Goal: Use online tool/utility: Utilize a website feature to perform a specific function

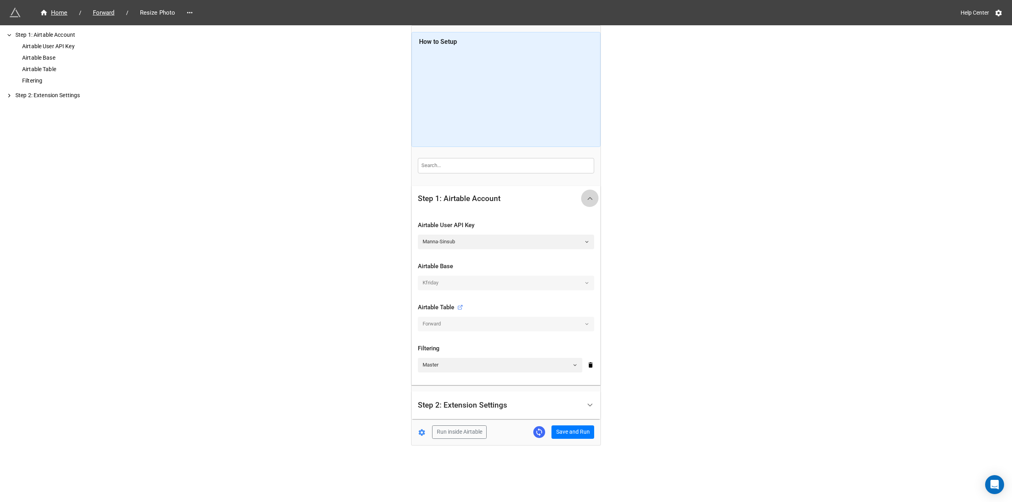
click at [594, 192] on div at bounding box center [590, 199] width 18 height 18
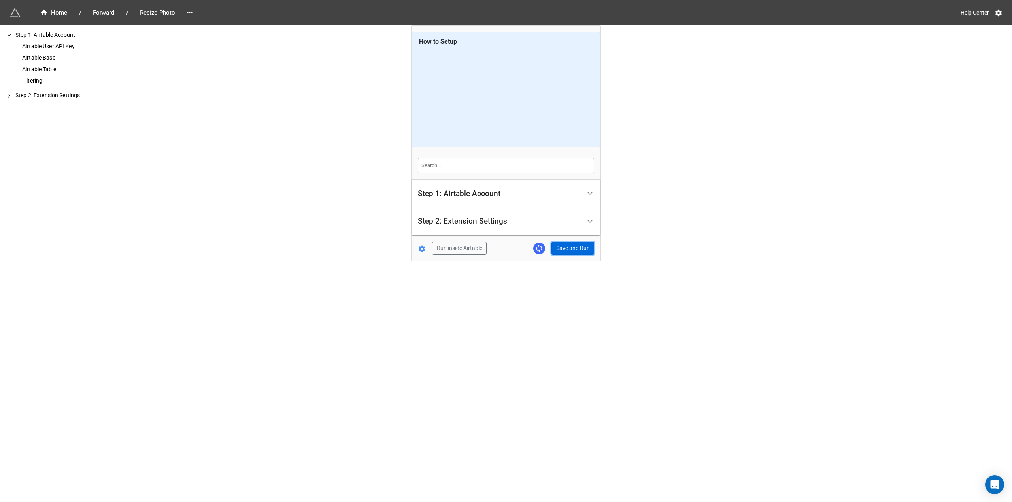
click at [584, 246] on button "Save and Run" at bounding box center [572, 248] width 43 height 13
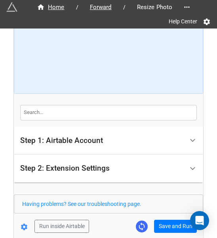
scroll to position [95, 0]
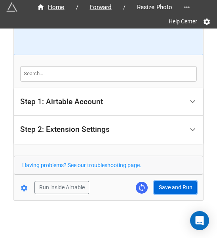
click at [162, 181] on button "Save and Run" at bounding box center [175, 187] width 43 height 13
click at [176, 186] on button "Save and Run" at bounding box center [175, 187] width 43 height 13
click at [171, 191] on button "Save and Run" at bounding box center [175, 187] width 43 height 13
click at [185, 181] on button "Save and Run" at bounding box center [175, 187] width 43 height 13
click at [166, 189] on button "Save and Run" at bounding box center [175, 187] width 43 height 13
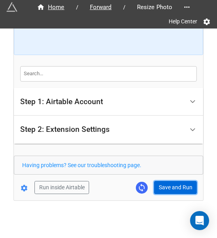
click at [168, 184] on button "Save and Run" at bounding box center [175, 187] width 43 height 13
click at [172, 183] on button "Save and Run" at bounding box center [175, 187] width 43 height 13
click at [163, 187] on button "Save and Run" at bounding box center [175, 187] width 43 height 13
click at [163, 189] on button "Save and Run" at bounding box center [175, 187] width 43 height 13
click at [169, 187] on button "Save and Run" at bounding box center [175, 187] width 43 height 13
